Goal: Use online tool/utility: Utilize a website feature to perform a specific function

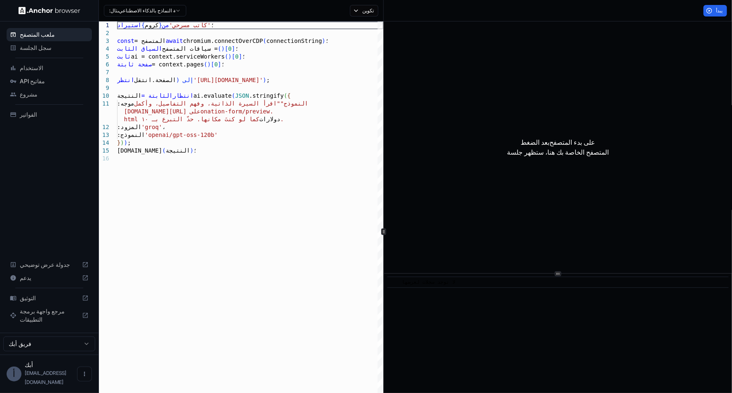
click at [185, 10] on button "مثال: تعبئة النماذج بالذكاء الاصطناعي" at bounding box center [145, 11] width 82 height 12
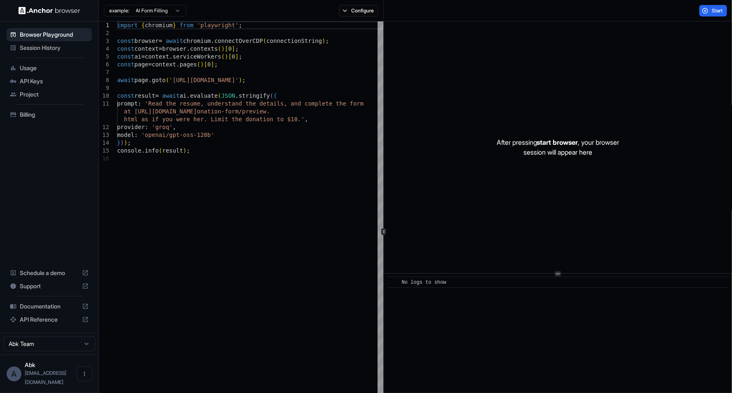
click at [180, 10] on icon "button" at bounding box center [177, 10] width 7 height 7
click at [117, 36] on span "Web Research" at bounding box center [125, 37] width 32 height 7
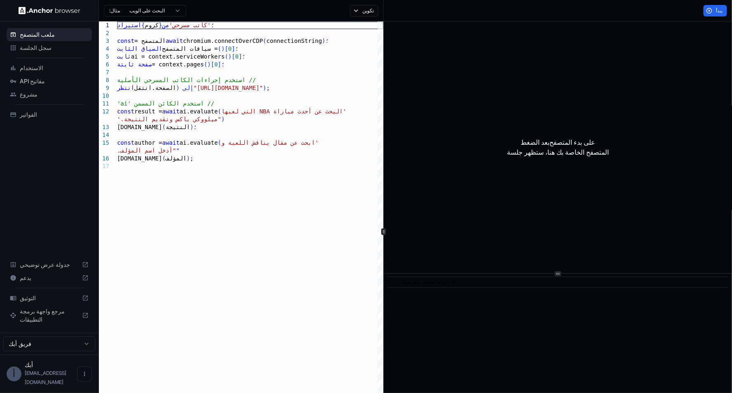
click at [357, 16] on button "تكوين" at bounding box center [364, 11] width 29 height 12
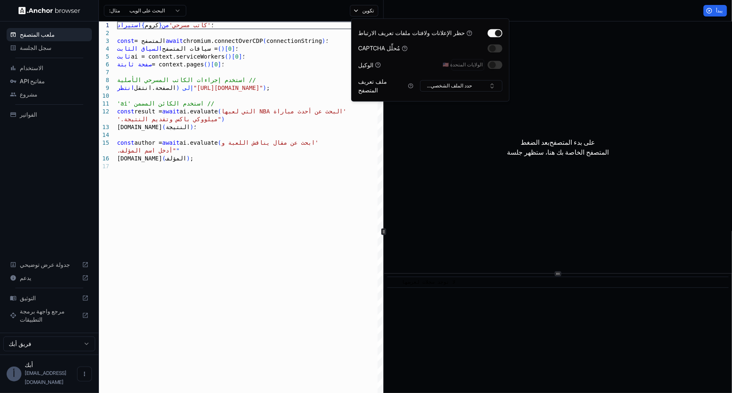
click at [491, 81] on button "حدد الملف الشخصي..." at bounding box center [461, 86] width 82 height 12
type textarea "**********"
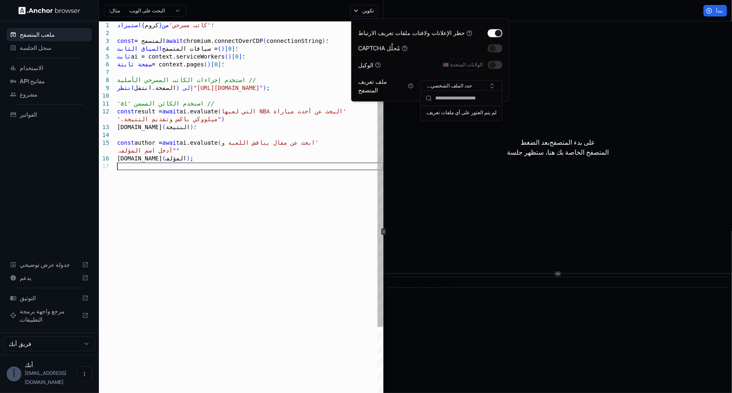
scroll to position [66, 0]
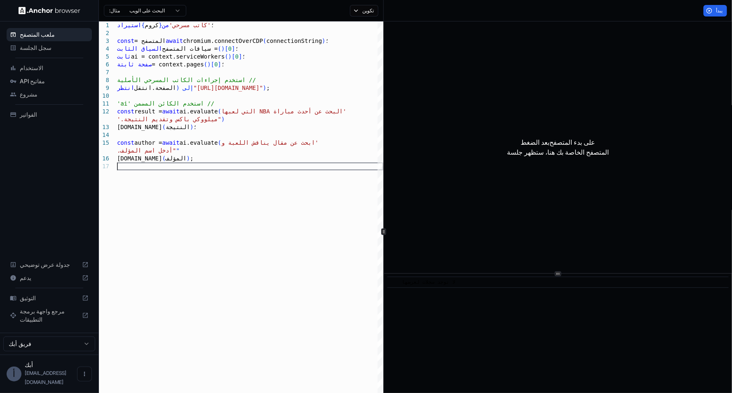
click at [61, 161] on div "ملعب المتصفح سجل الجلسة الاستخدام مفاتيح API مشروع الفواتير جدولة عرض توضيحي يد…" at bounding box center [49, 176] width 99 height 311
click at [21, 323] on font "مرجع واجهة برمجة التطبيقات" at bounding box center [42, 314] width 45 height 15
click at [19, 350] on button "فريق أبك" at bounding box center [49, 343] width 92 height 15
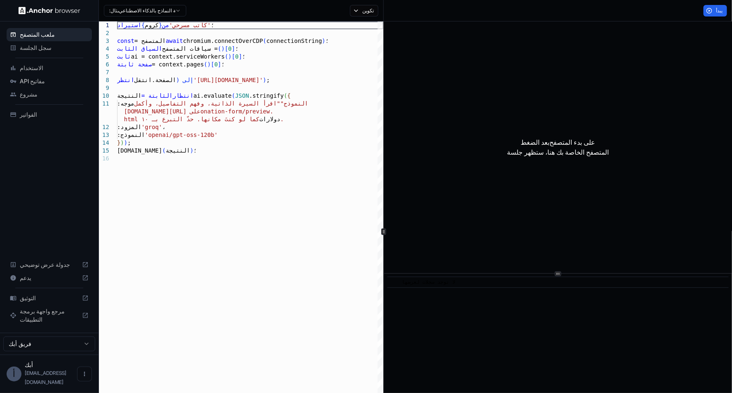
click at [31, 48] on font "سجل الجلسة" at bounding box center [36, 47] width 32 height 7
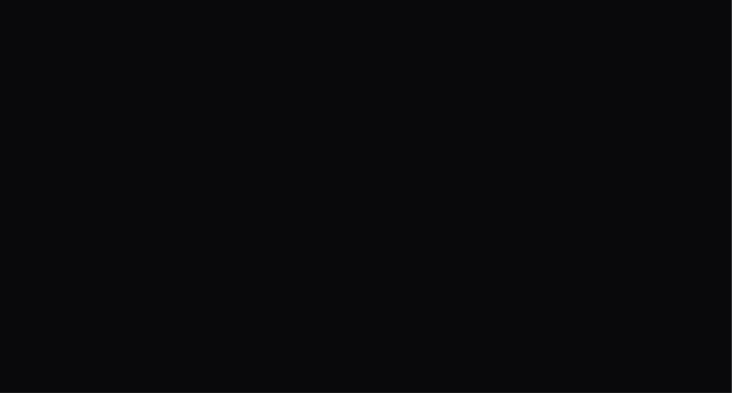
click at [591, 65] on body "النص الأصلي تقييم هذه الترجمة سيتم استخدام ملاحظاتك وآرائك للمساعدة في تحسين "ت…" at bounding box center [366, 196] width 732 height 393
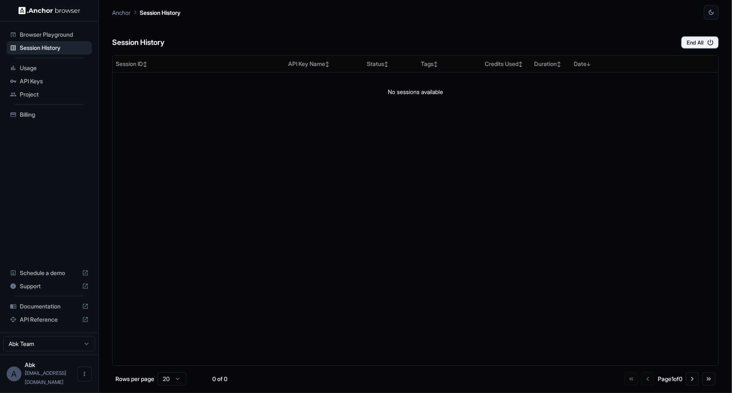
click at [27, 47] on span "Session History" at bounding box center [54, 48] width 69 height 8
click at [24, 64] on span "Usage" at bounding box center [54, 68] width 69 height 8
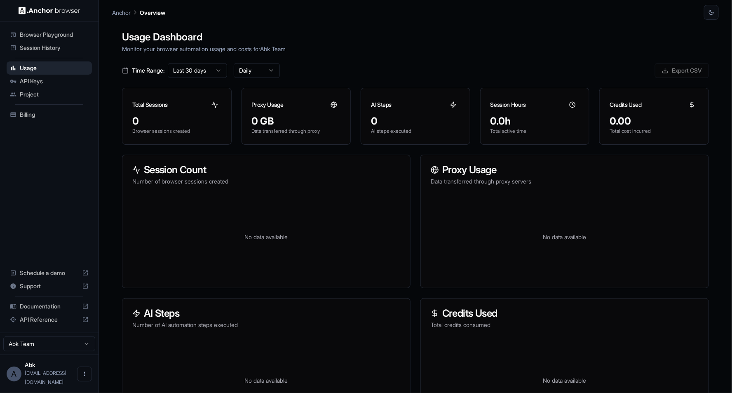
scroll to position [49, 0]
click at [30, 87] on div "API Keys" at bounding box center [49, 81] width 85 height 13
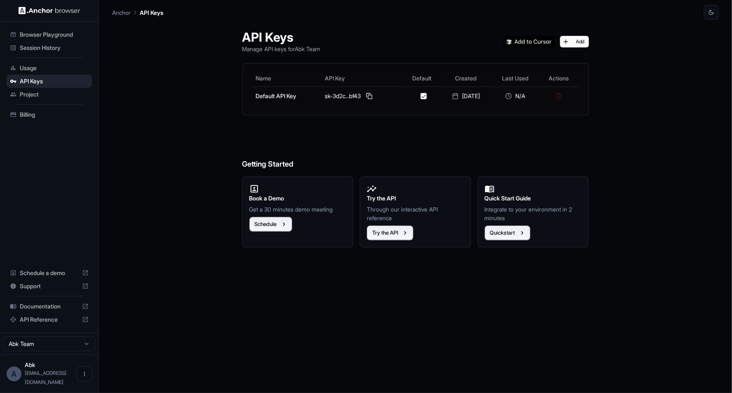
click at [28, 95] on span "Project" at bounding box center [54, 94] width 69 height 8
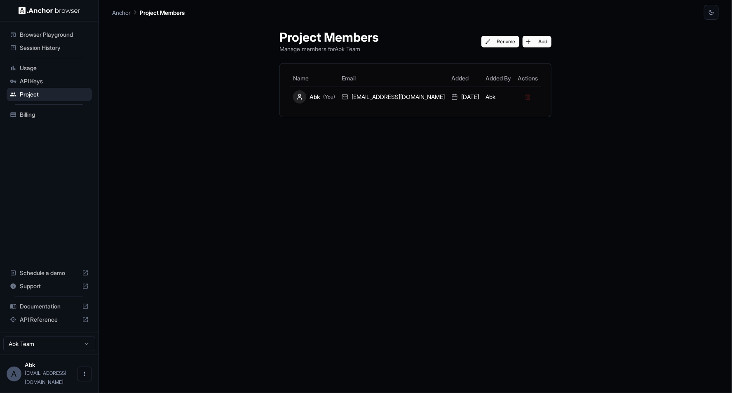
click at [18, 326] on div "API Reference" at bounding box center [49, 319] width 85 height 13
click at [26, 31] on span "Browser Playground" at bounding box center [54, 35] width 69 height 8
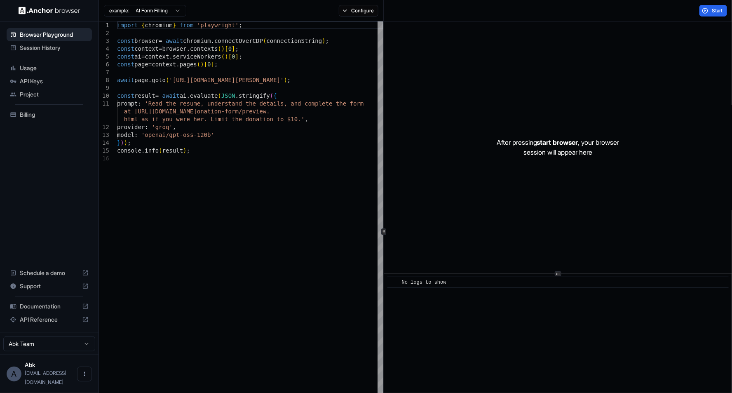
click at [176, 9] on icon "button" at bounding box center [177, 10] width 7 height 7
click at [169, 35] on div "Web Research" at bounding box center [145, 38] width 79 height 12
type textarea "**********"
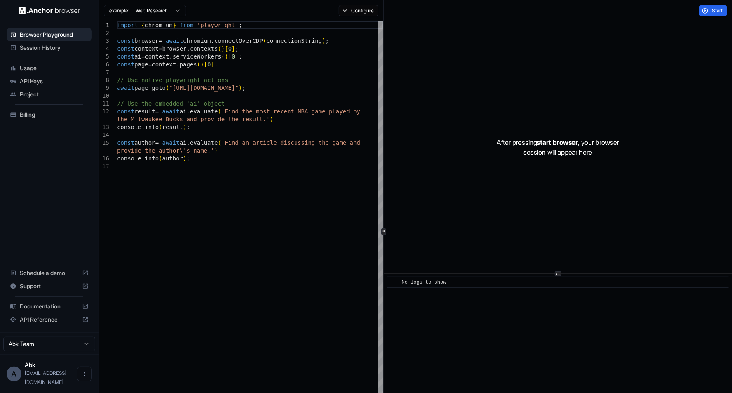
click at [717, 11] on span "Start" at bounding box center [718, 10] width 12 height 7
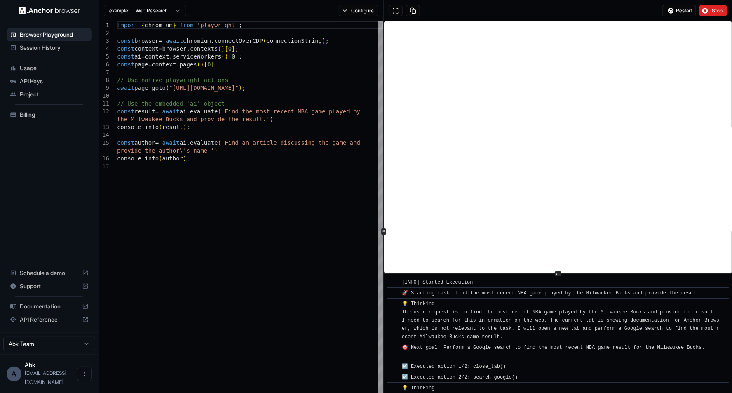
scroll to position [15, 0]
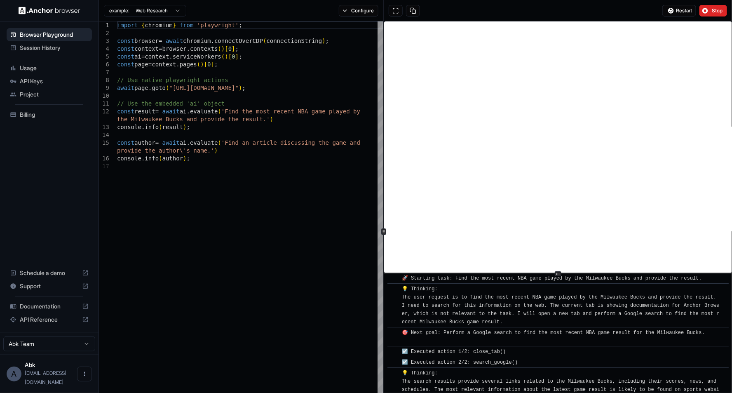
click at [713, 11] on span "Stop" at bounding box center [718, 10] width 12 height 7
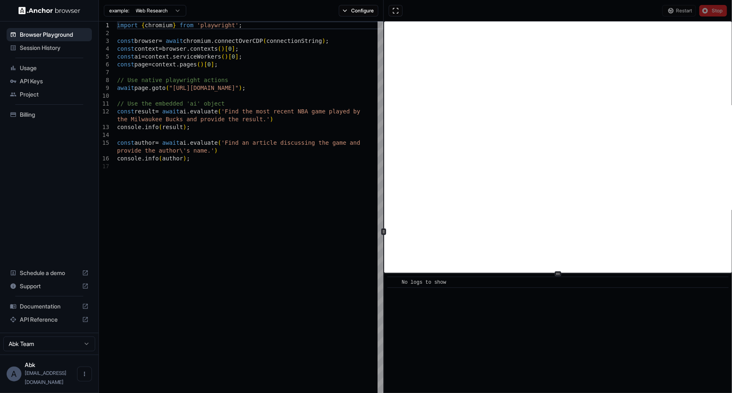
scroll to position [0, 0]
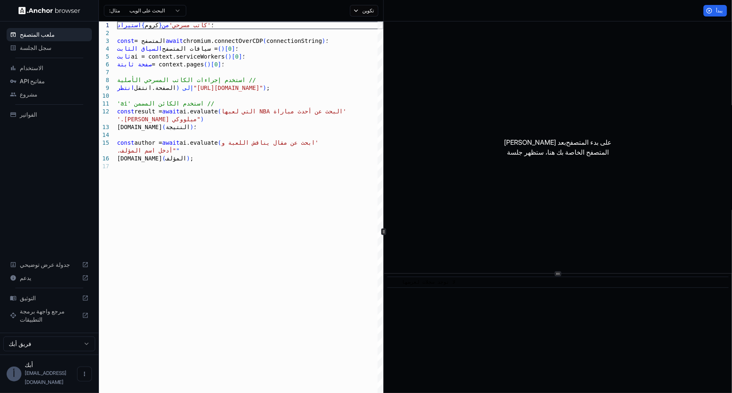
click at [122, 10] on button "مثال: البحث على الويب" at bounding box center [145, 11] width 82 height 12
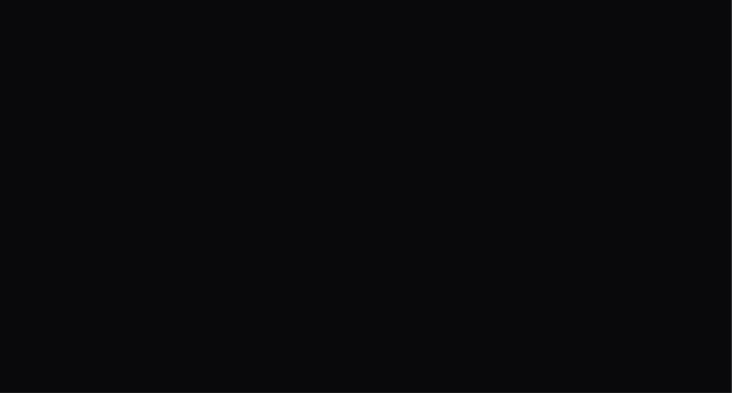
scroll to position [49, 0]
